Goal: Find specific page/section: Find specific page/section

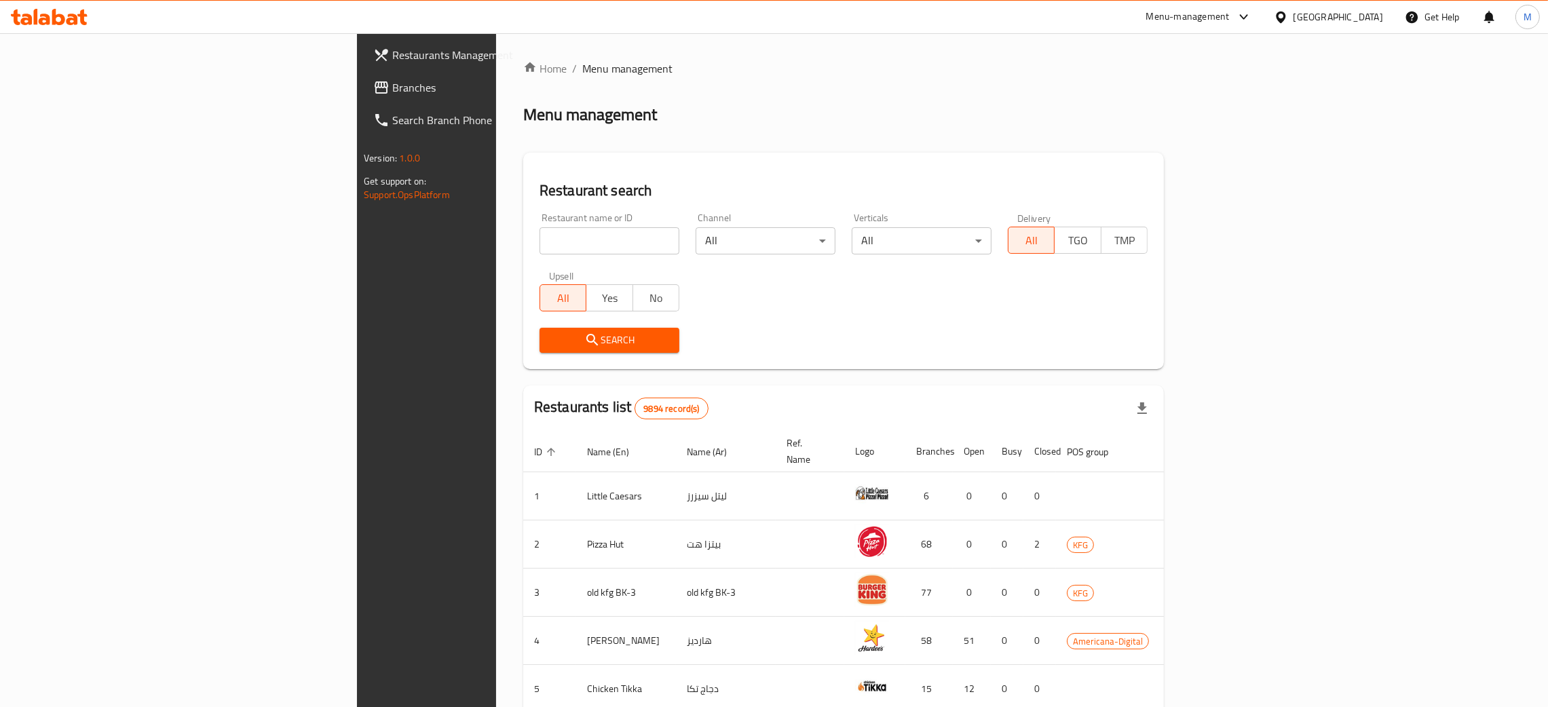
click at [539, 250] on input "search" at bounding box center [609, 240] width 140 height 27
click at [539, 194] on h2 "Restaurant search" at bounding box center [843, 190] width 608 height 20
click at [539, 239] on input "search" at bounding box center [609, 240] width 140 height 27
click at [1094, 81] on div "Home / Menu management Menu management Restaurant search Restaurant name or ID …" at bounding box center [843, 530] width 641 height 940
click at [539, 248] on input "search" at bounding box center [609, 240] width 140 height 27
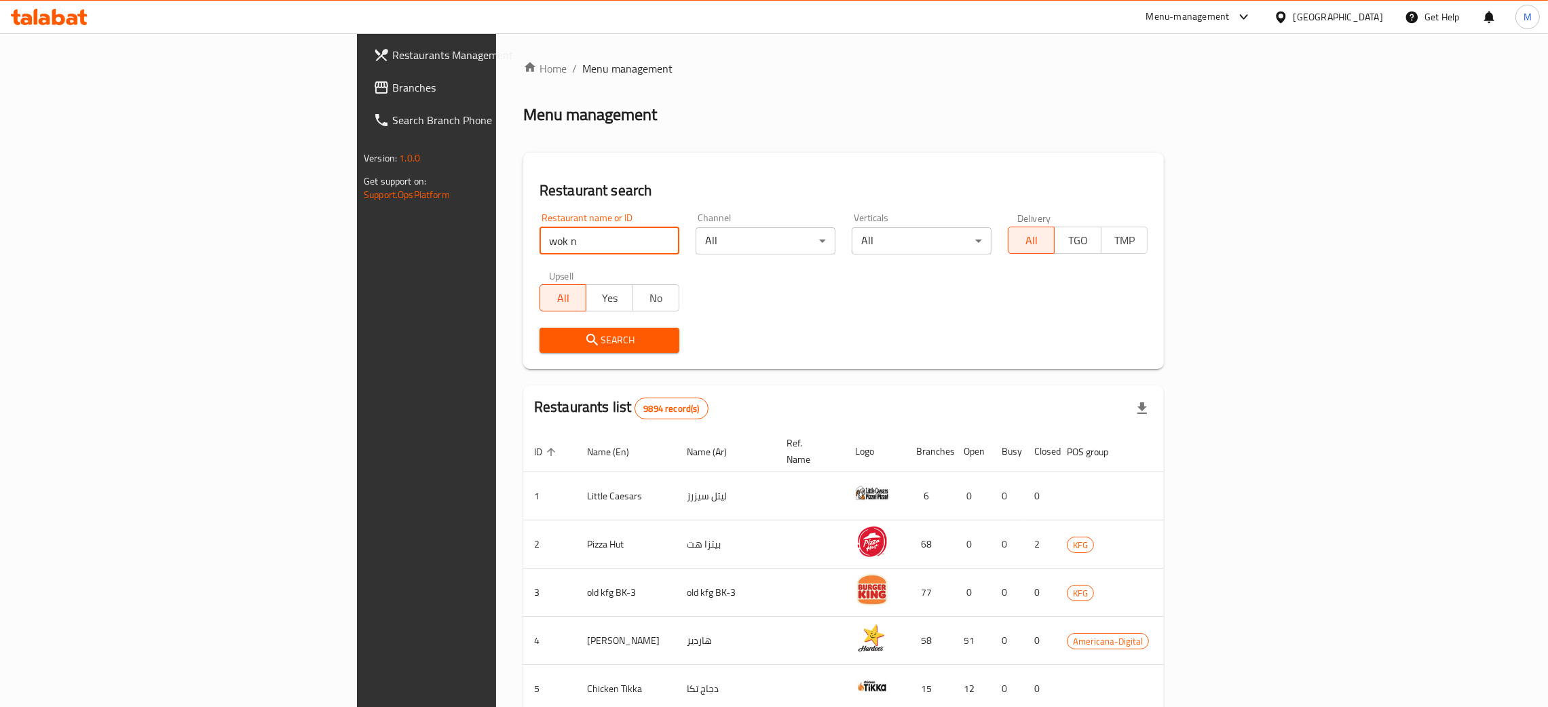
type input "wok n sushi"
click button "Search" at bounding box center [609, 340] width 140 height 25
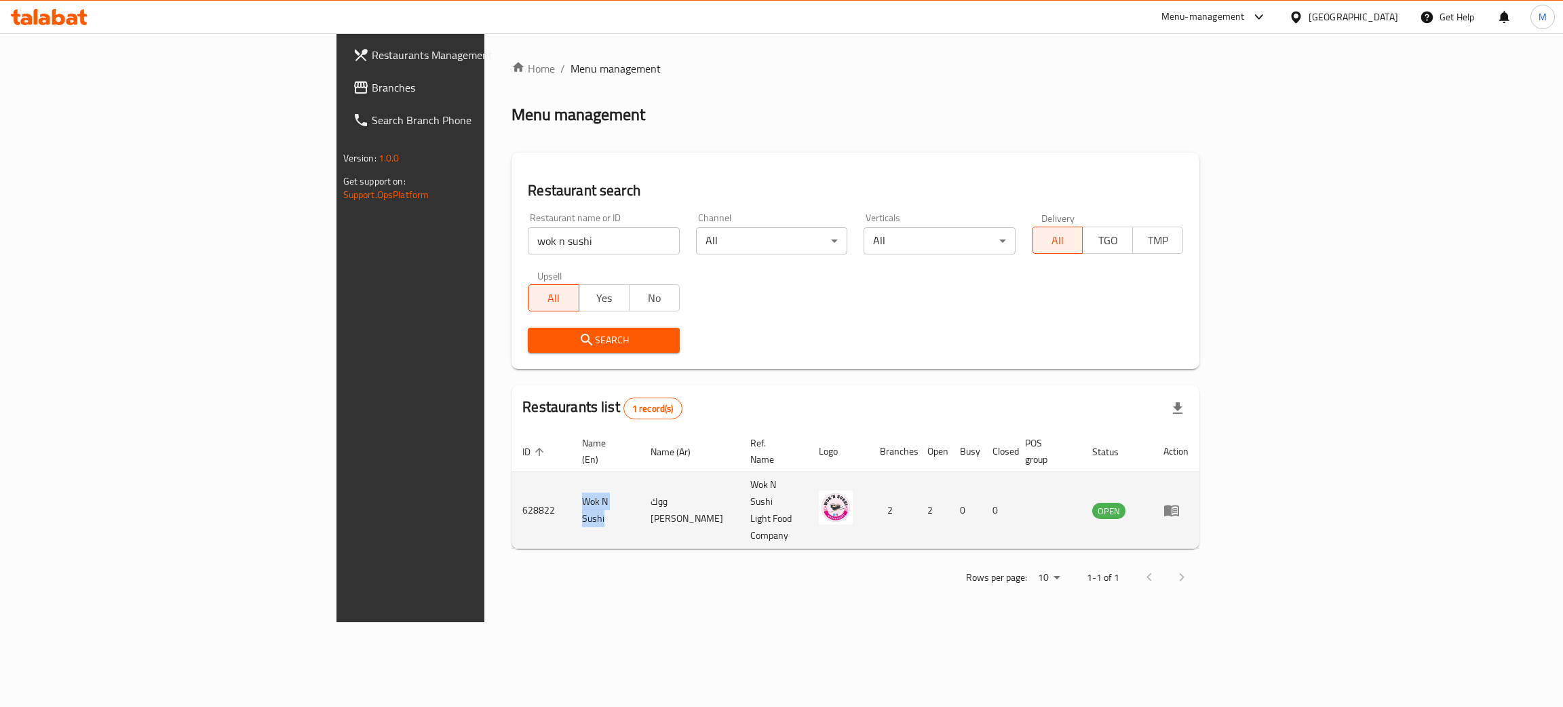
drag, startPoint x: 419, startPoint y: 479, endPoint x: 349, endPoint y: 483, distance: 69.3
click at [571, 483] on td "Wok N Sushi" at bounding box center [605, 510] width 69 height 77
copy td "Wok N Sushi"
